Goal: Task Accomplishment & Management: Use online tool/utility

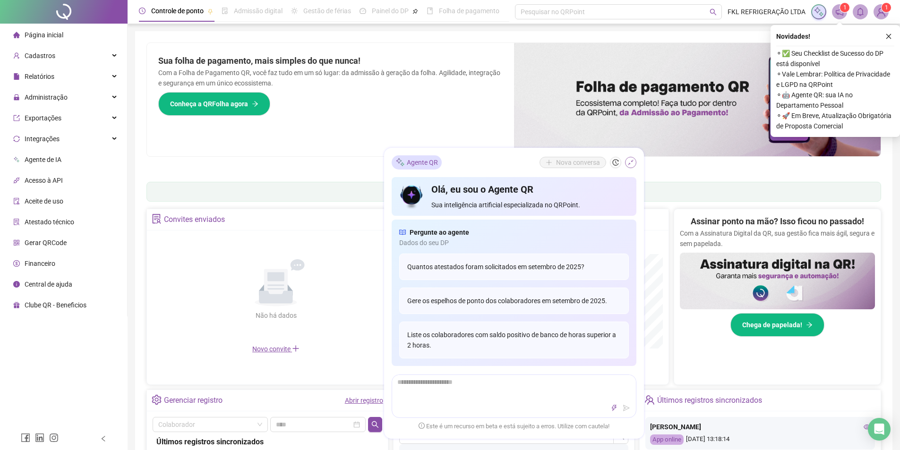
click at [632, 164] on icon "shrink" at bounding box center [631, 162] width 7 height 7
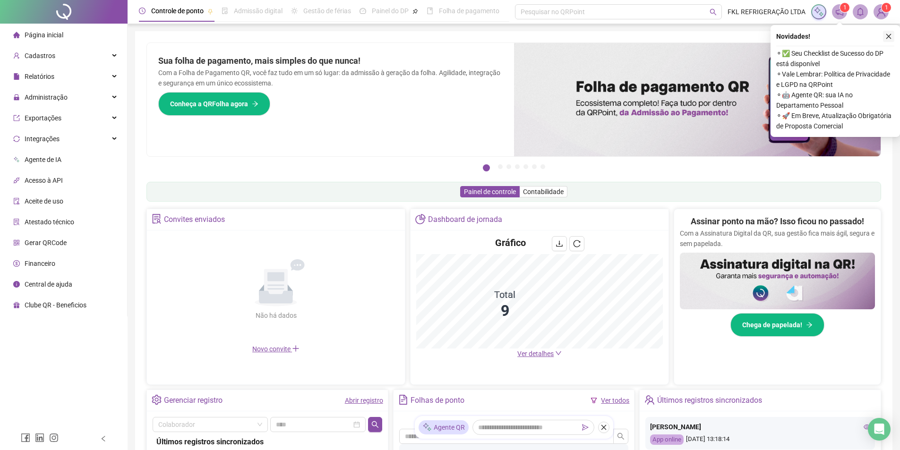
click at [889, 35] on icon "close" at bounding box center [889, 36] width 7 height 7
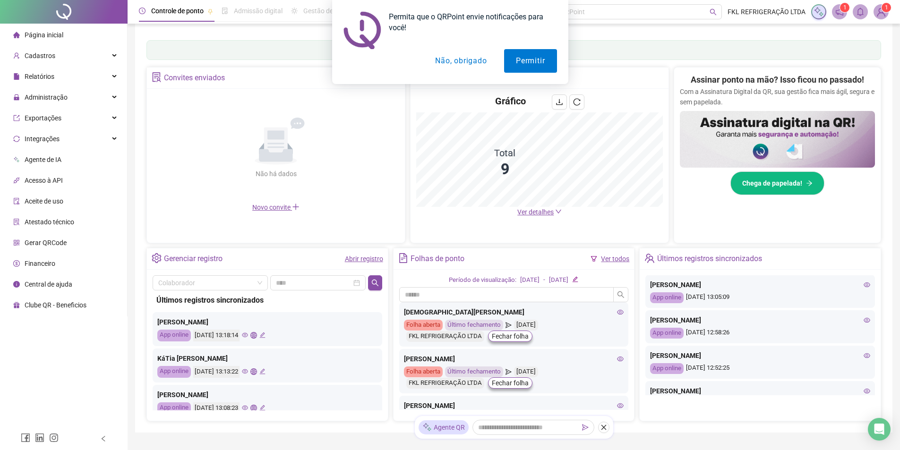
scroll to position [189, 0]
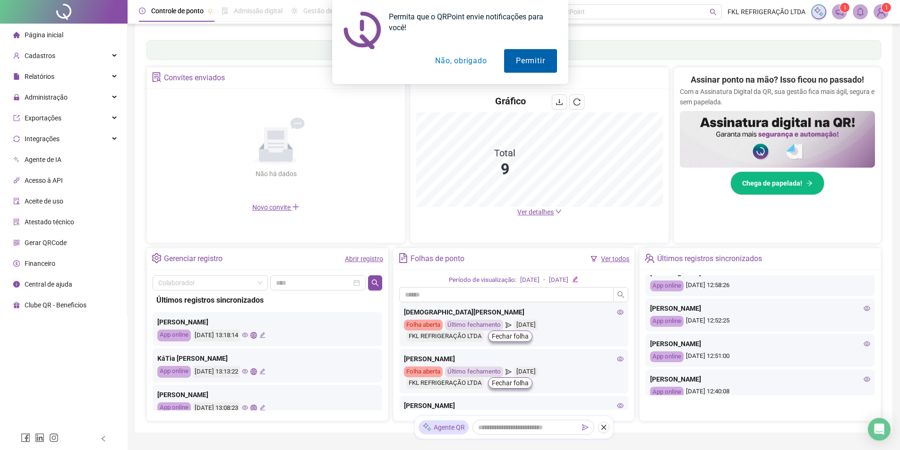
click at [534, 60] on button "Permitir" at bounding box center [530, 61] width 52 height 24
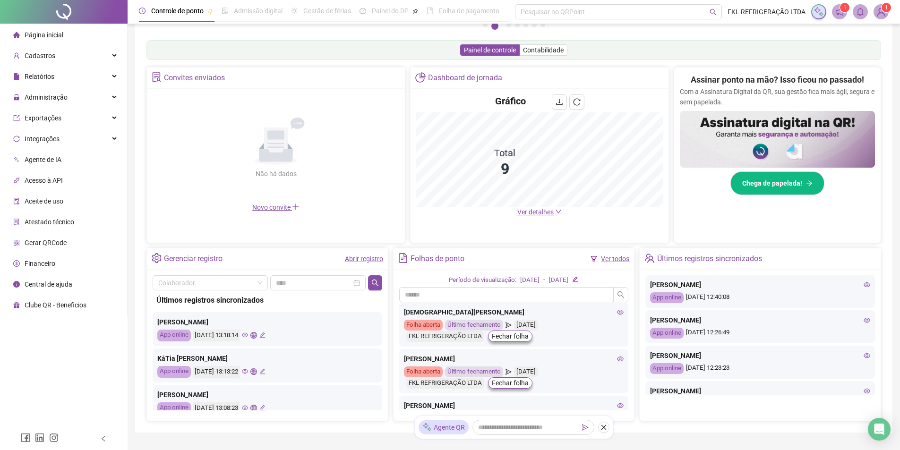
scroll to position [331, 0]
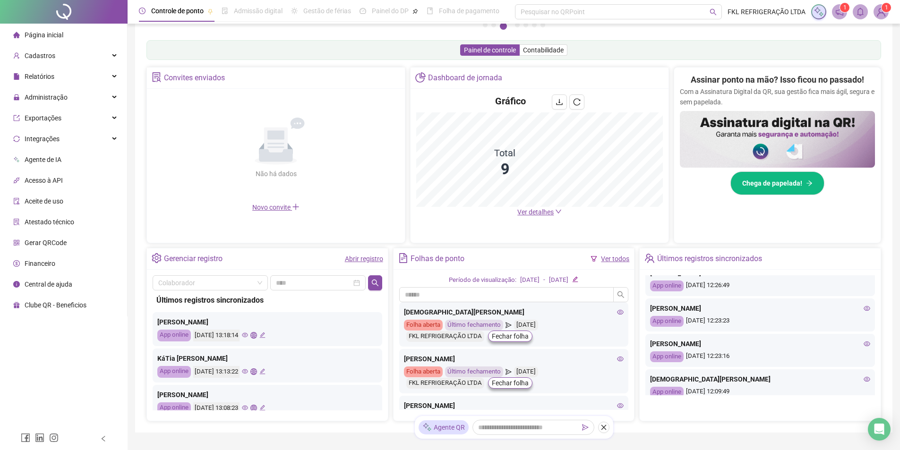
click at [864, 343] on icon "eye" at bounding box center [867, 344] width 7 height 7
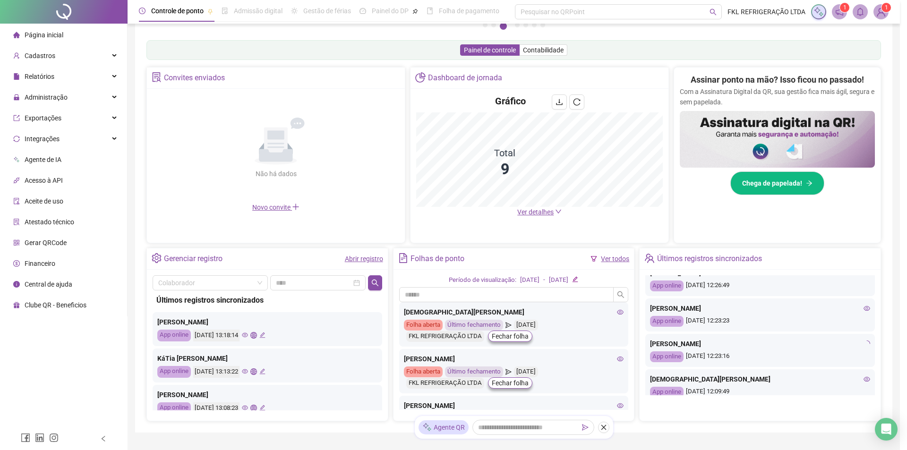
type input "**********"
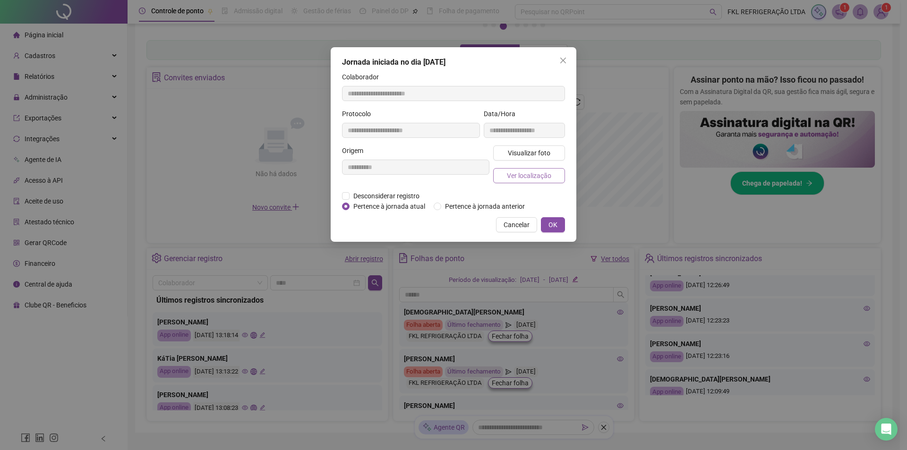
click at [532, 182] on button "Ver localização" at bounding box center [529, 175] width 72 height 15
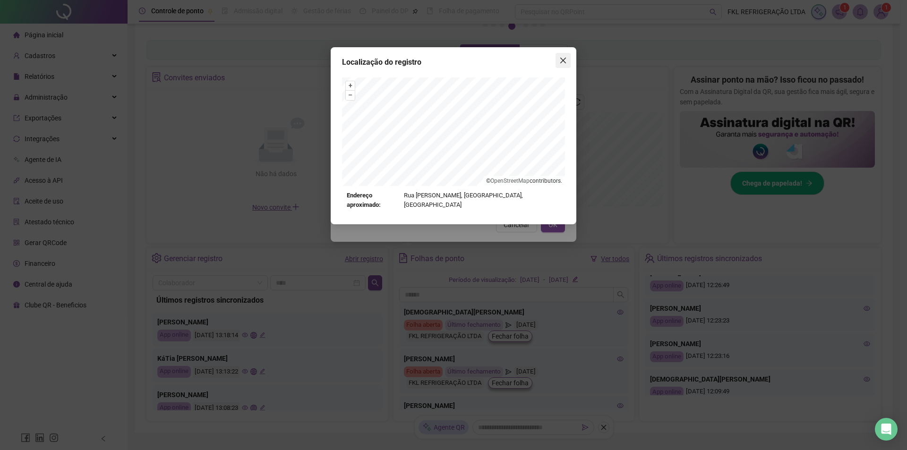
click at [563, 55] on button "Close" at bounding box center [563, 60] width 15 height 15
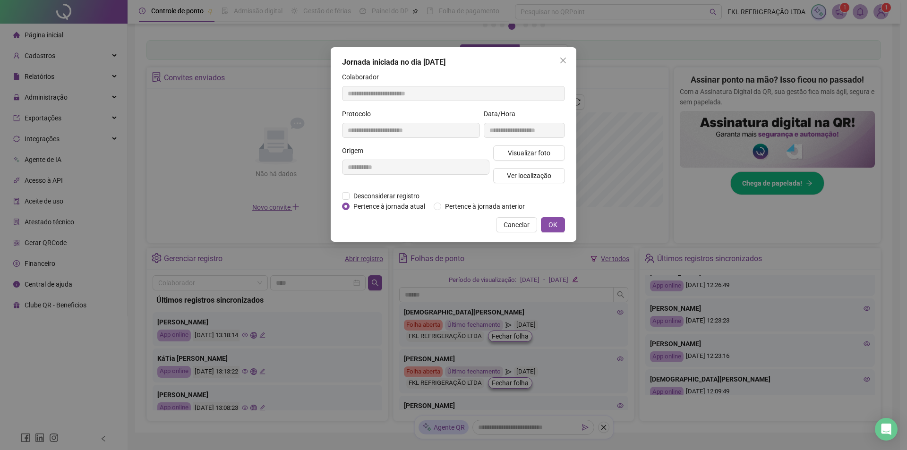
click at [563, 55] on button "Close" at bounding box center [563, 60] width 15 height 15
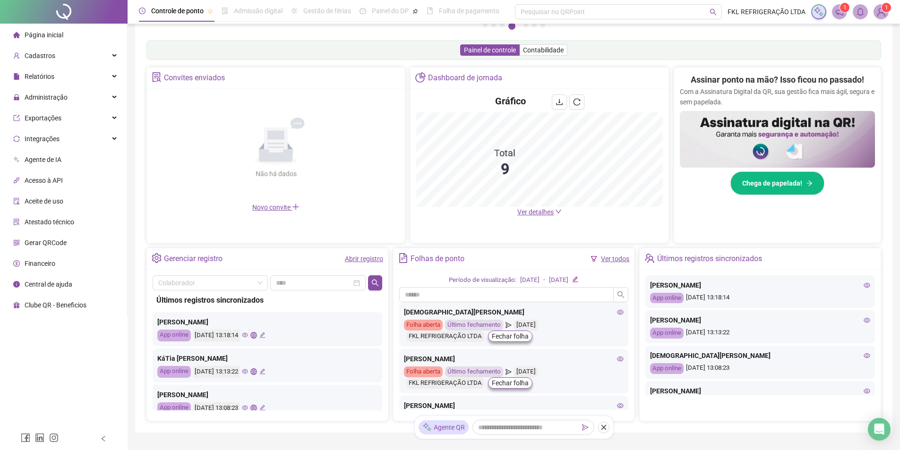
scroll to position [95, 0]
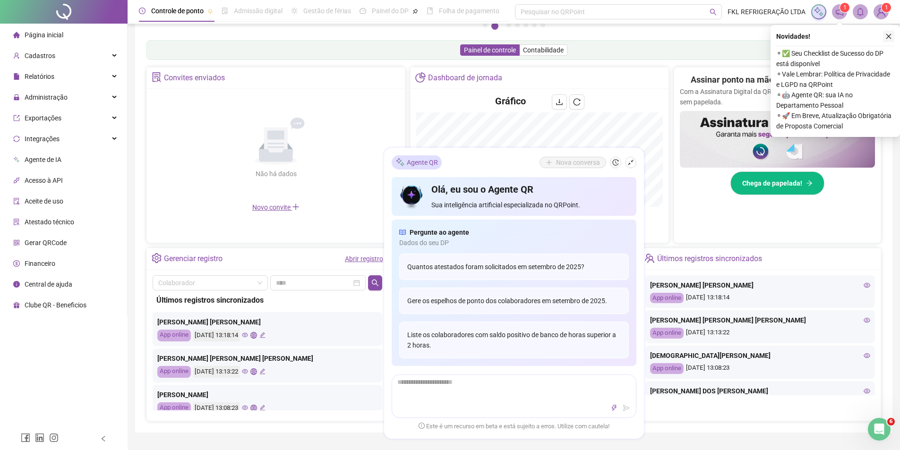
click at [886, 35] on icon "close" at bounding box center [889, 36] width 7 height 7
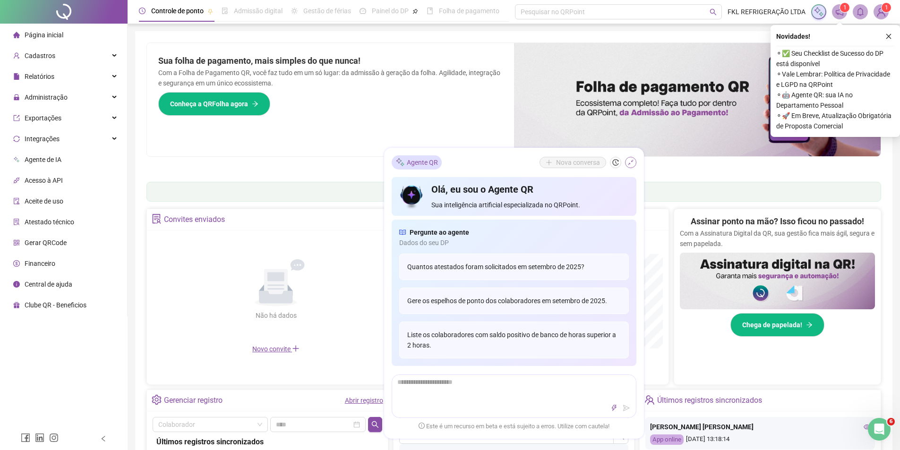
click at [631, 158] on button "button" at bounding box center [630, 162] width 11 height 11
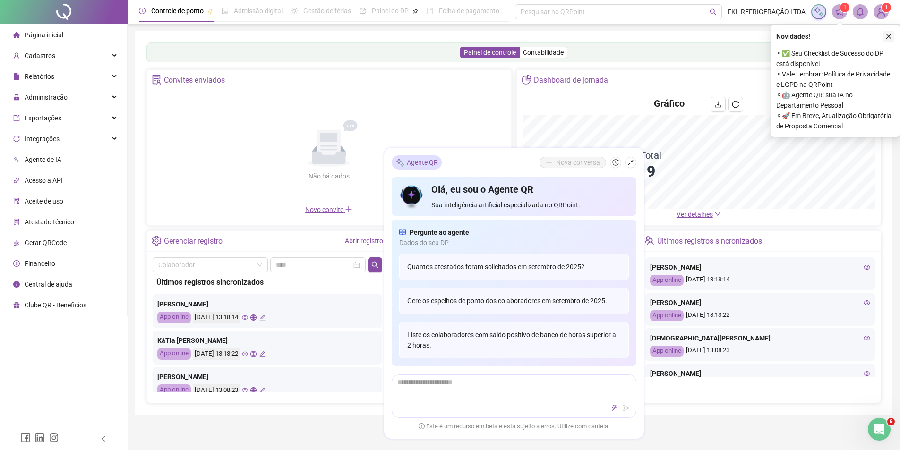
click at [891, 41] on button "button" at bounding box center [888, 36] width 11 height 11
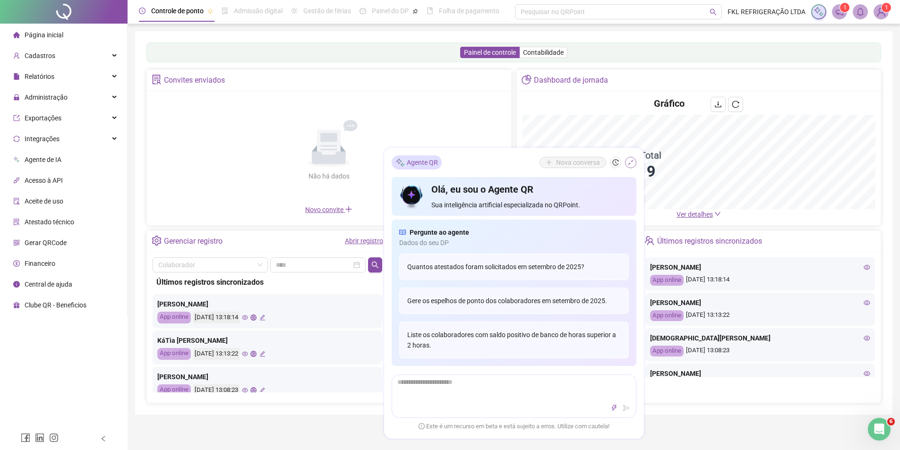
click at [631, 166] on button "button" at bounding box center [630, 162] width 11 height 11
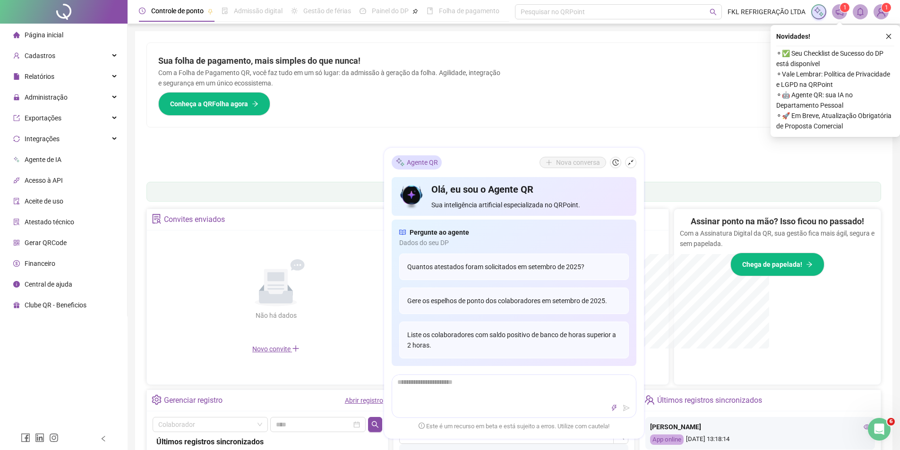
click at [860, 268] on div "Assinar ponto na mão? Isso ficou no passado! Com a Assinatura Digital da QR, su…" at bounding box center [777, 245] width 195 height 61
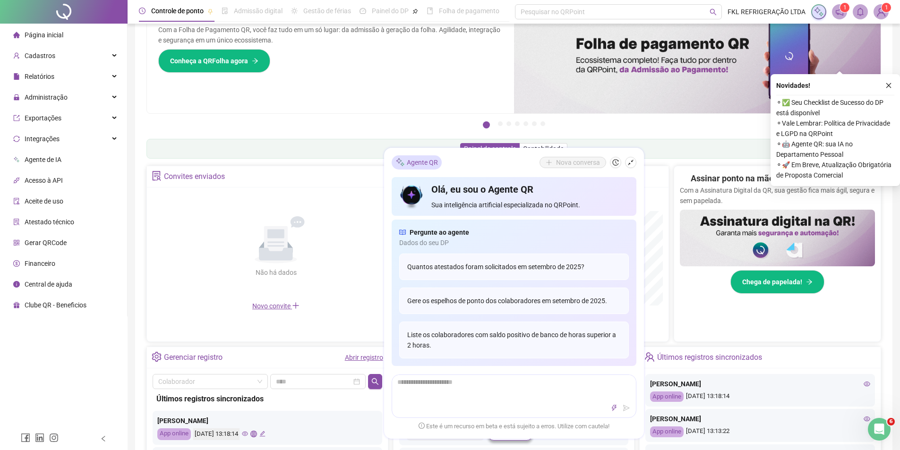
scroll to position [95, 0]
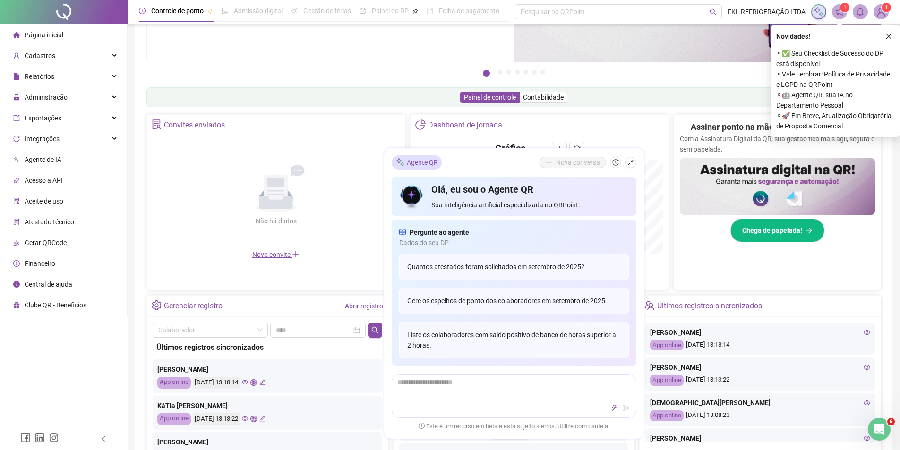
click at [864, 333] on icon "eye" at bounding box center [867, 332] width 7 height 5
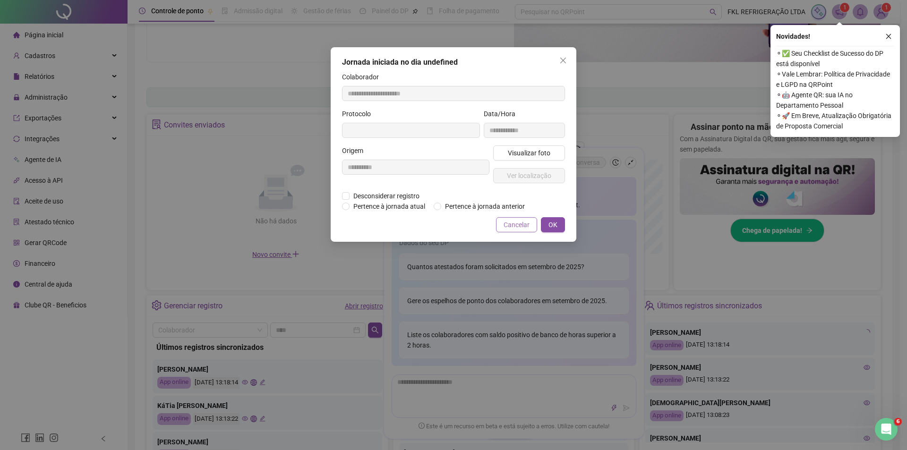
click at [517, 228] on span "Cancelar" at bounding box center [517, 225] width 26 height 10
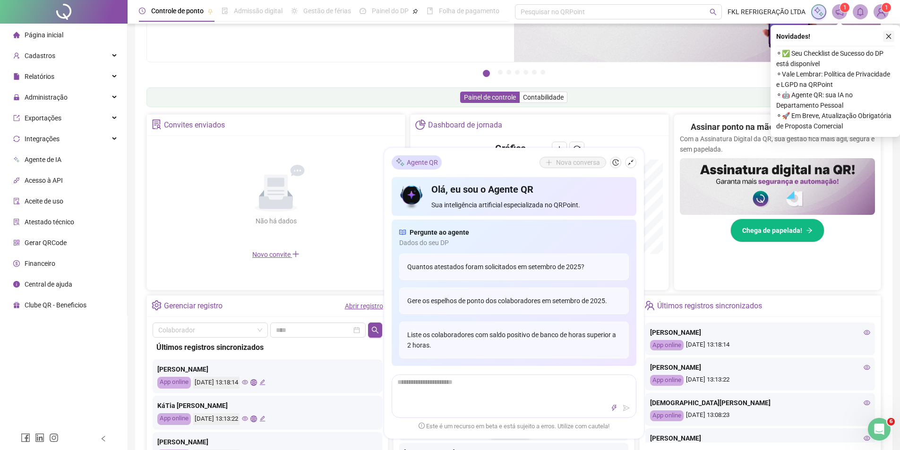
click at [890, 40] on button "button" at bounding box center [888, 36] width 11 height 11
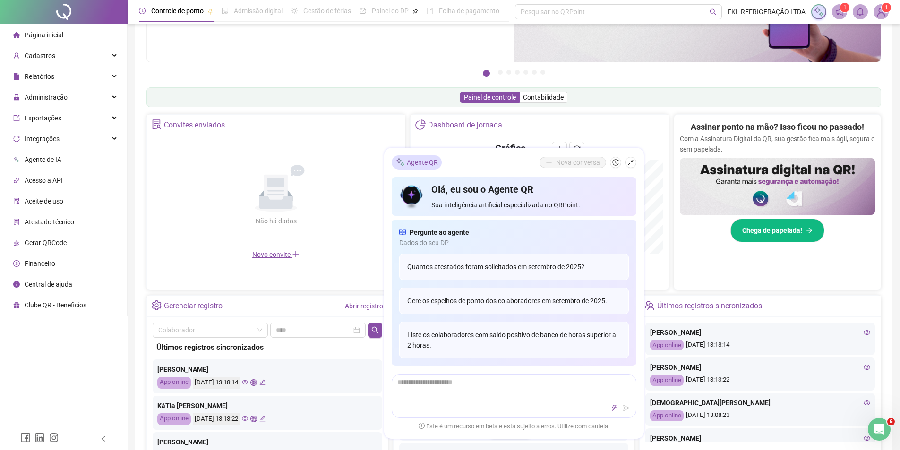
click at [864, 333] on icon "eye" at bounding box center [867, 332] width 7 height 7
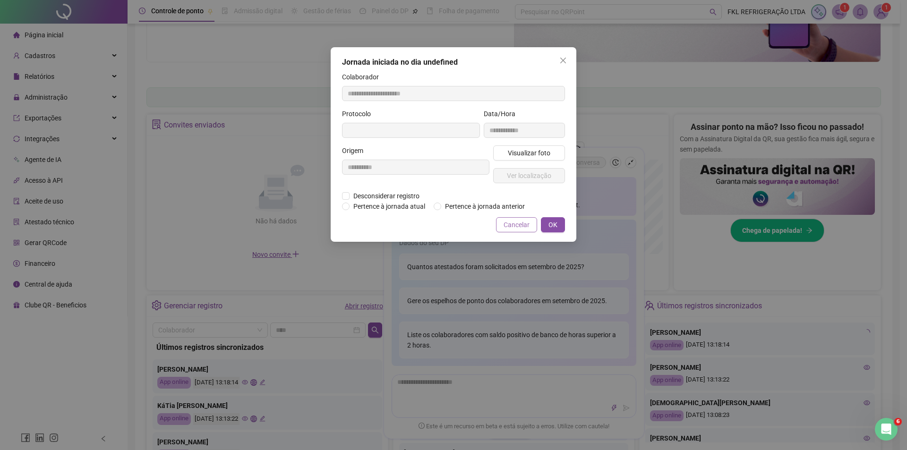
click at [507, 222] on span "Cancelar" at bounding box center [517, 225] width 26 height 10
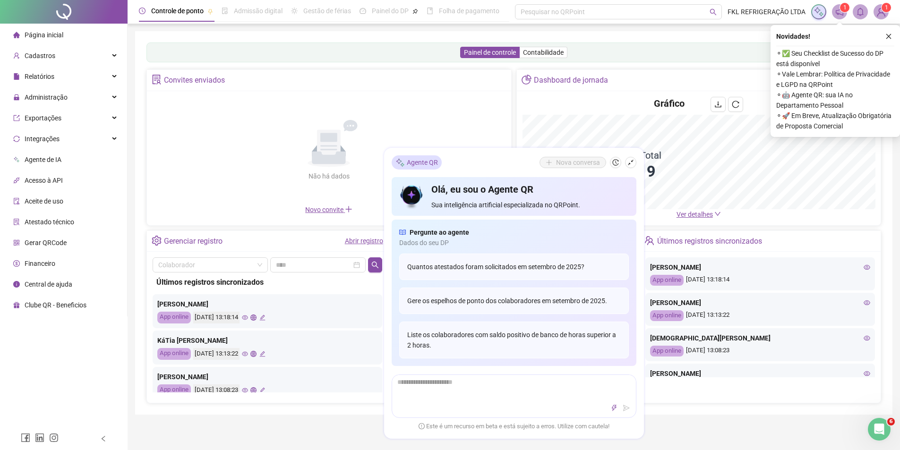
click at [862, 264] on div "[PERSON_NAME]" at bounding box center [760, 267] width 220 height 10
click at [864, 269] on icon "eye" at bounding box center [867, 267] width 7 height 5
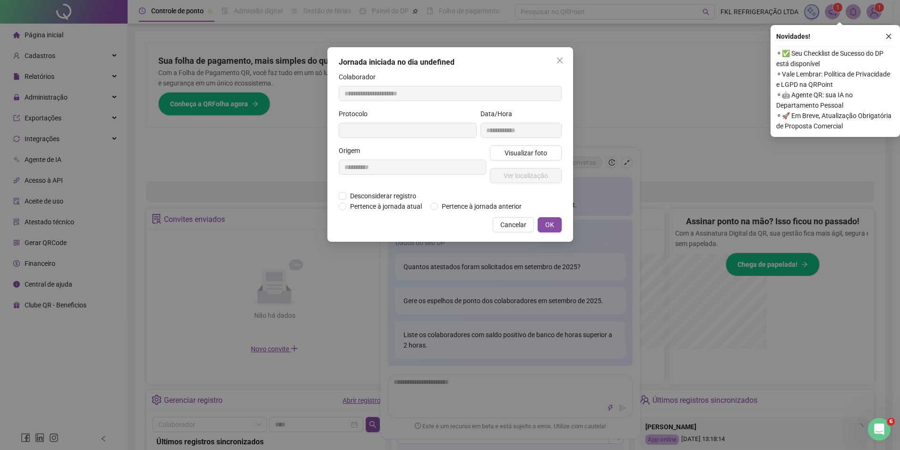
type input "**********"
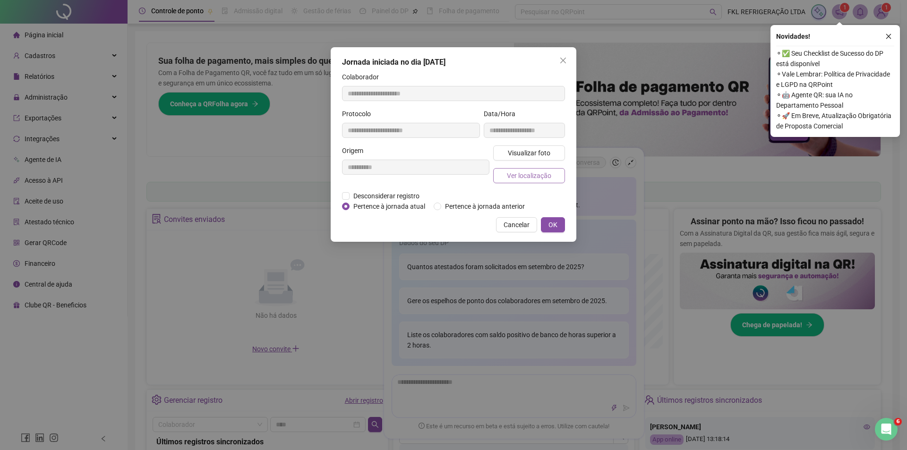
click at [534, 178] on span "Ver localização" at bounding box center [529, 176] width 44 height 10
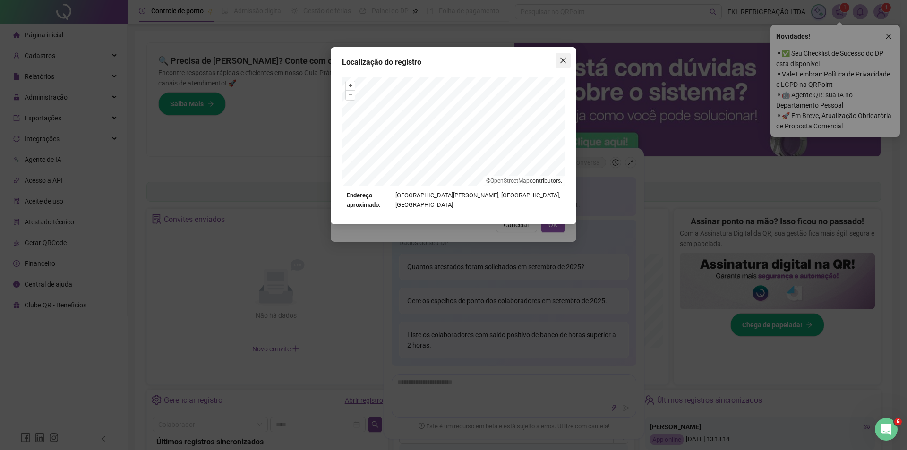
click at [561, 66] on button "Close" at bounding box center [563, 60] width 15 height 15
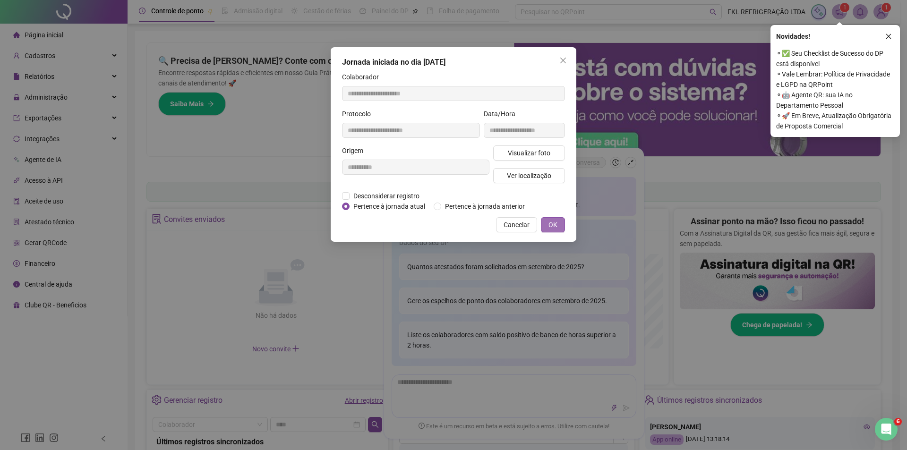
click at [559, 222] on button "OK" at bounding box center [553, 224] width 24 height 15
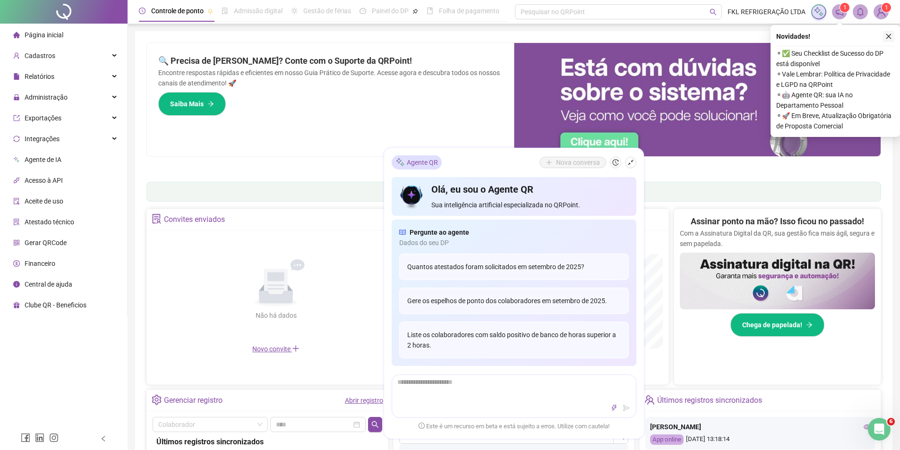
click at [886, 39] on icon "close" at bounding box center [889, 36] width 7 height 7
